Goal: Task Accomplishment & Management: Complete application form

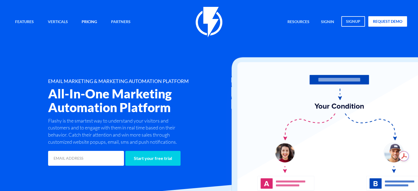
click at [84, 24] on link "Pricing" at bounding box center [90, 22] width 24 height 12
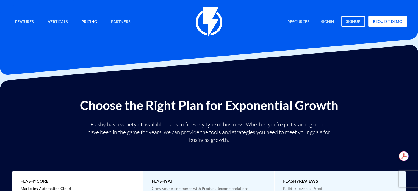
click at [89, 22] on link "Pricing" at bounding box center [90, 22] width 24 height 12
click at [91, 21] on link "Pricing" at bounding box center [90, 22] width 24 height 12
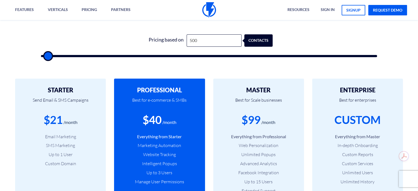
scroll to position [220, 0]
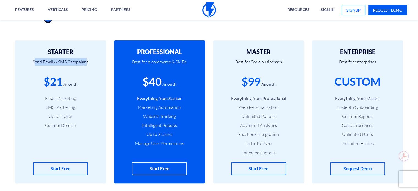
drag, startPoint x: 35, startPoint y: 60, endPoint x: 86, endPoint y: 58, distance: 50.9
click at [86, 58] on p "Send Email & SMS Campaigns" at bounding box center [60, 64] width 74 height 19
drag, startPoint x: 52, startPoint y: 97, endPoint x: 72, endPoint y: 98, distance: 20.4
click at [72, 98] on li "Email Marketing" at bounding box center [60, 98] width 74 height 6
drag, startPoint x: 53, startPoint y: 106, endPoint x: 57, endPoint y: 112, distance: 7.4
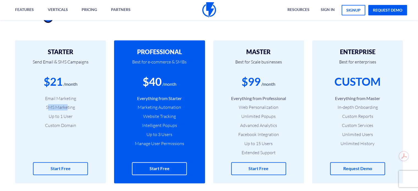
click at [68, 105] on li "SMS Marketing" at bounding box center [60, 107] width 74 height 6
drag, startPoint x: 52, startPoint y: 113, endPoint x: 75, endPoint y: 114, distance: 23.4
click at [75, 114] on ul "Email Marketing SMS Marketing Up to 1 User Custom Domain" at bounding box center [60, 111] width 74 height 33
drag, startPoint x: 52, startPoint y: 125, endPoint x: 79, endPoint y: 125, distance: 26.4
click at [72, 125] on li "Custom Domain" at bounding box center [60, 125] width 74 height 6
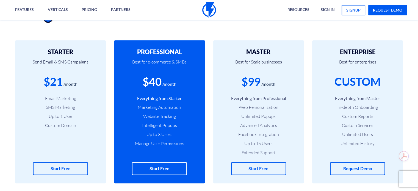
click at [92, 125] on li "Custom Domain" at bounding box center [60, 125] width 74 height 6
drag, startPoint x: 149, startPoint y: 94, endPoint x: 184, endPoint y: 95, distance: 35.0
click at [184, 95] on div "PROFESSIONAL Best for e-commerce & SMBs $40 /month Everything from Starter Mark…" at bounding box center [159, 111] width 91 height 143
drag, startPoint x: 142, startPoint y: 104, endPoint x: 180, endPoint y: 105, distance: 38.5
click at [180, 105] on ul "Everything from Starter Marketing Automation Website Tracking Intelligent Popup…" at bounding box center [159, 120] width 74 height 51
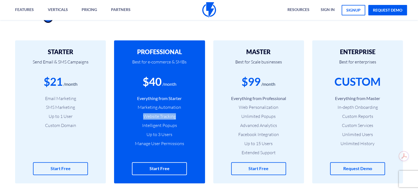
drag, startPoint x: 148, startPoint y: 114, endPoint x: 177, endPoint y: 114, distance: 29.2
click at [177, 114] on li "Website Tracking" at bounding box center [159, 116] width 74 height 6
drag, startPoint x: 142, startPoint y: 126, endPoint x: 179, endPoint y: 126, distance: 37.1
click at [179, 126] on li "Intelligent Popups" at bounding box center [159, 125] width 74 height 6
drag, startPoint x: 144, startPoint y: 133, endPoint x: 168, endPoint y: 132, distance: 24.0
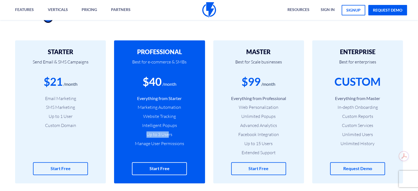
click at [168, 132] on li "Up to 3 Users" at bounding box center [159, 135] width 74 height 6
drag, startPoint x: 134, startPoint y: 146, endPoint x: 179, endPoint y: 145, distance: 45.7
click at [179, 145] on li "Manage User Permissions" at bounding box center [159, 144] width 74 height 6
click at [152, 83] on div "$40" at bounding box center [152, 82] width 19 height 16
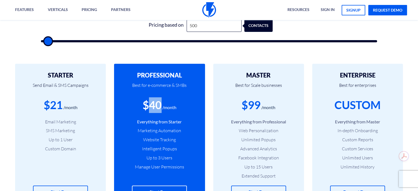
scroll to position [165, 0]
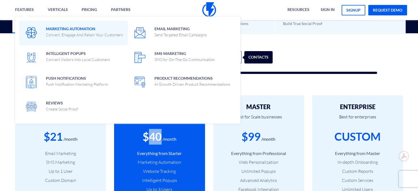
click at [60, 33] on p "Convert, Enagage And Retain Your Customers" at bounding box center [84, 35] width 77 height 6
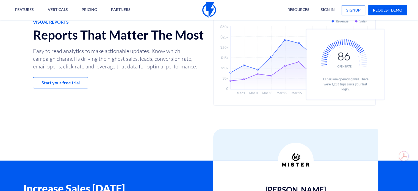
scroll to position [1183, 0]
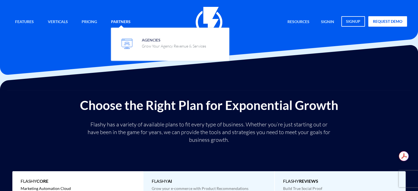
click at [120, 23] on link "Partners" at bounding box center [121, 22] width 28 height 12
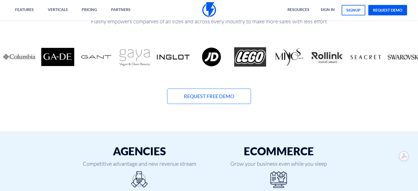
scroll to position [165, 0]
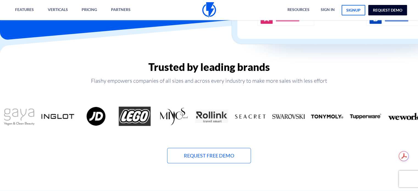
click at [384, 9] on link "request demo" at bounding box center [388, 10] width 39 height 10
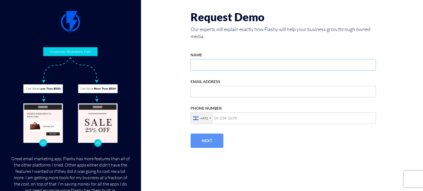
click at [212, 66] on input "NAME" at bounding box center [282, 65] width 185 height 12
type input "[PERSON_NAME]"
type input "[EMAIL_ADDRESS][DOMAIN_NAME]"
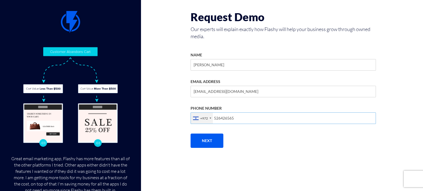
type input "526426565"
click at [293, 159] on html "Features Marketing Automation Convert, Enagage And Retain Your Customers Email …" at bounding box center [211, 79] width 423 height 159
click at [203, 144] on button "Next" at bounding box center [206, 141] width 33 height 14
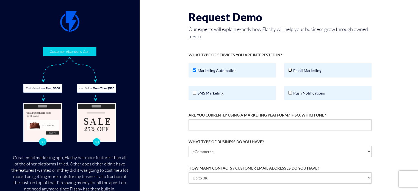
click at [289, 71] on input "Email Marketing" at bounding box center [291, 71] width 4 height 4
checkbox input "true"
drag, startPoint x: 196, startPoint y: 93, endPoint x: 205, endPoint y: 93, distance: 8.5
click at [196, 93] on input "SMS Marketing" at bounding box center [195, 93] width 4 height 4
checkbox input "true"
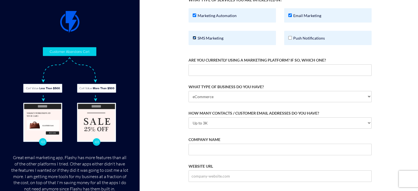
scroll to position [80, 0]
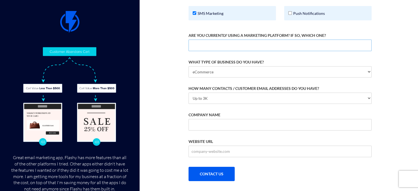
click at [202, 46] on input "ARE YOU CURRENTLY USING A MARKETING PLATFORM? IF SO, WHICH ONE?" at bounding box center [280, 46] width 183 height 12
type input "Klaviyo"
click at [233, 95] on select "Up to 3K 3K-10K 10K-25K 25K-50K 50K-100K 100K-250K 250K-500K 500K-1M 1M+" at bounding box center [280, 98] width 183 height 11
click at [217, 126] on input "COMPANY NAME" at bounding box center [280, 125] width 183 height 12
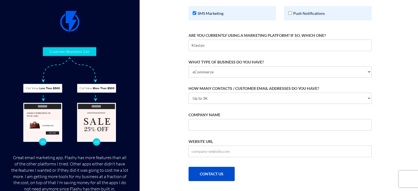
click at [212, 175] on button "CONTACT US" at bounding box center [212, 174] width 46 height 14
click at [197, 115] on label "COMPANY NAME" at bounding box center [205, 115] width 32 height 6
click at [197, 119] on input "COMPANY NAME" at bounding box center [280, 125] width 183 height 12
click at [212, 130] on input "COMPANY NAME" at bounding box center [280, 125] width 183 height 12
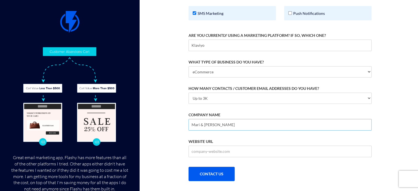
type input "Mari & [PERSON_NAME]"
type input "[DOMAIN_NAME]"
click at [273, 170] on form "WHAT TYPE OF SERVICES YOU ARE INTERESTED IN? Marketing Automation Email Marketi…" at bounding box center [280, 74] width 183 height 213
click at [213, 167] on button "CONTACT US" at bounding box center [212, 174] width 46 height 14
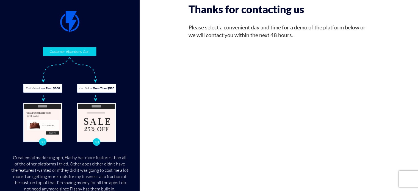
scroll to position [8, 0]
